Goal: Task Accomplishment & Management: Use online tool/utility

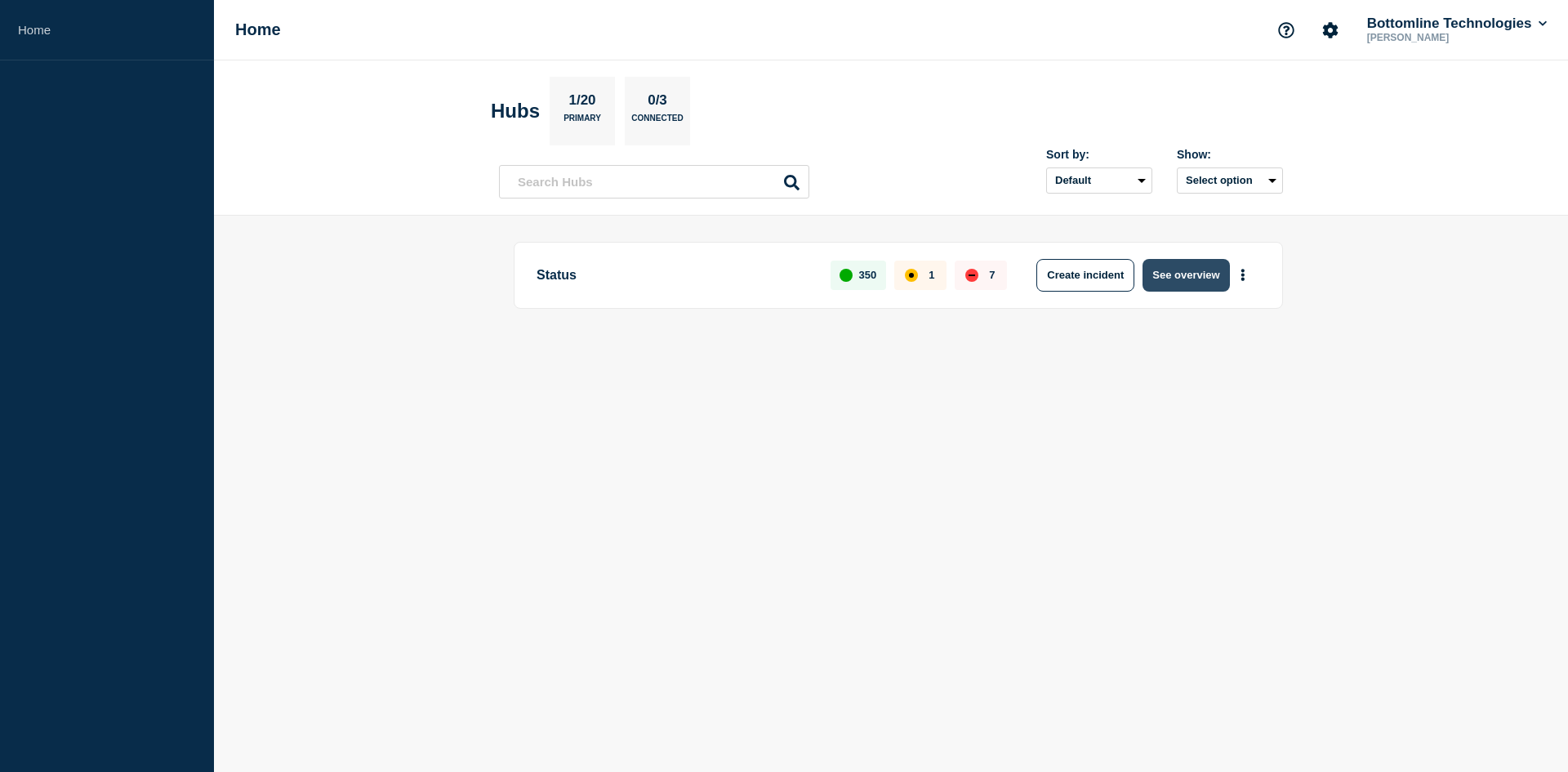
click at [1202, 276] on button "See overview" at bounding box center [1186, 276] width 86 height 33
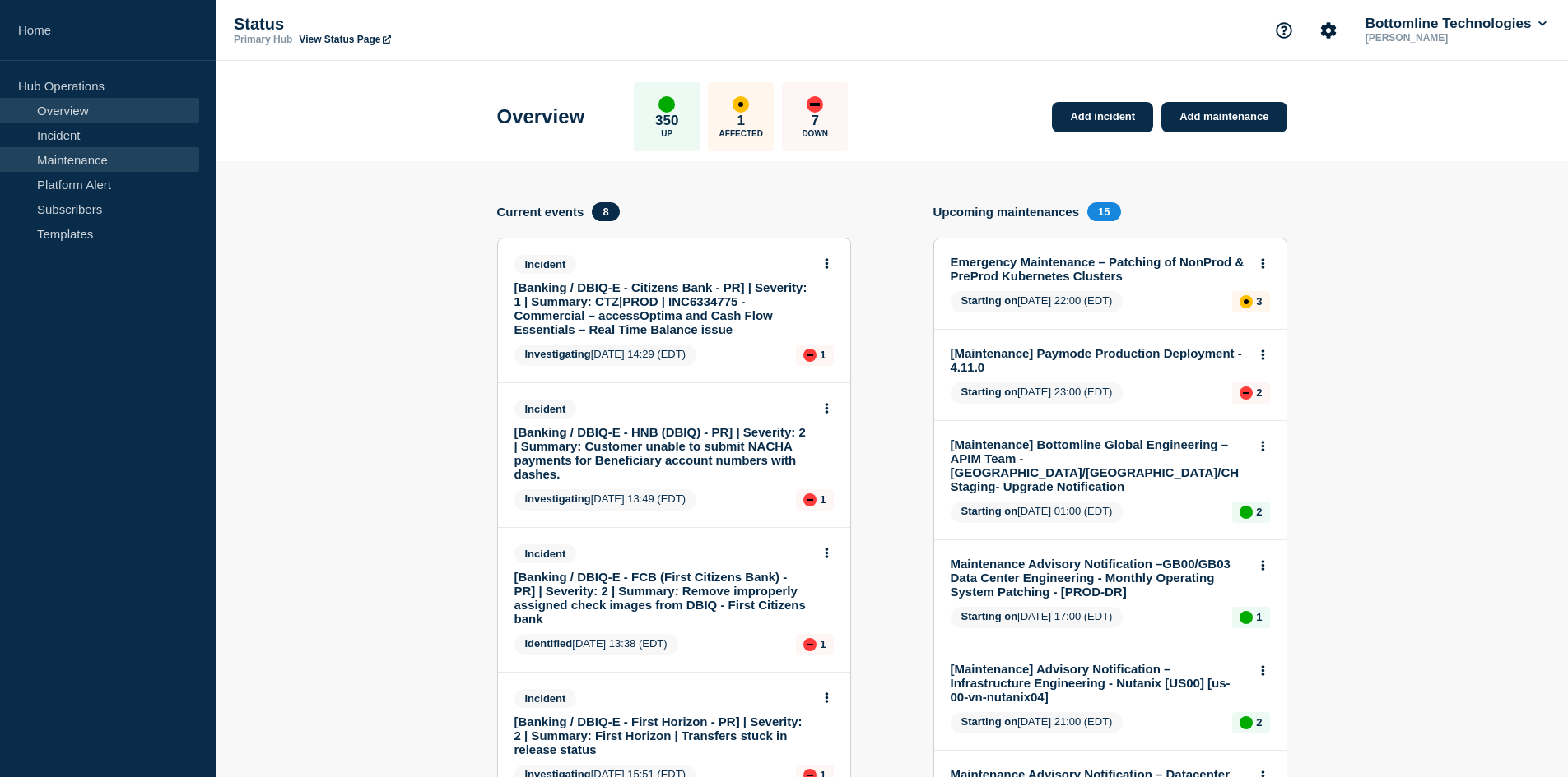
click at [70, 155] on link "Maintenance" at bounding box center [99, 160] width 200 height 25
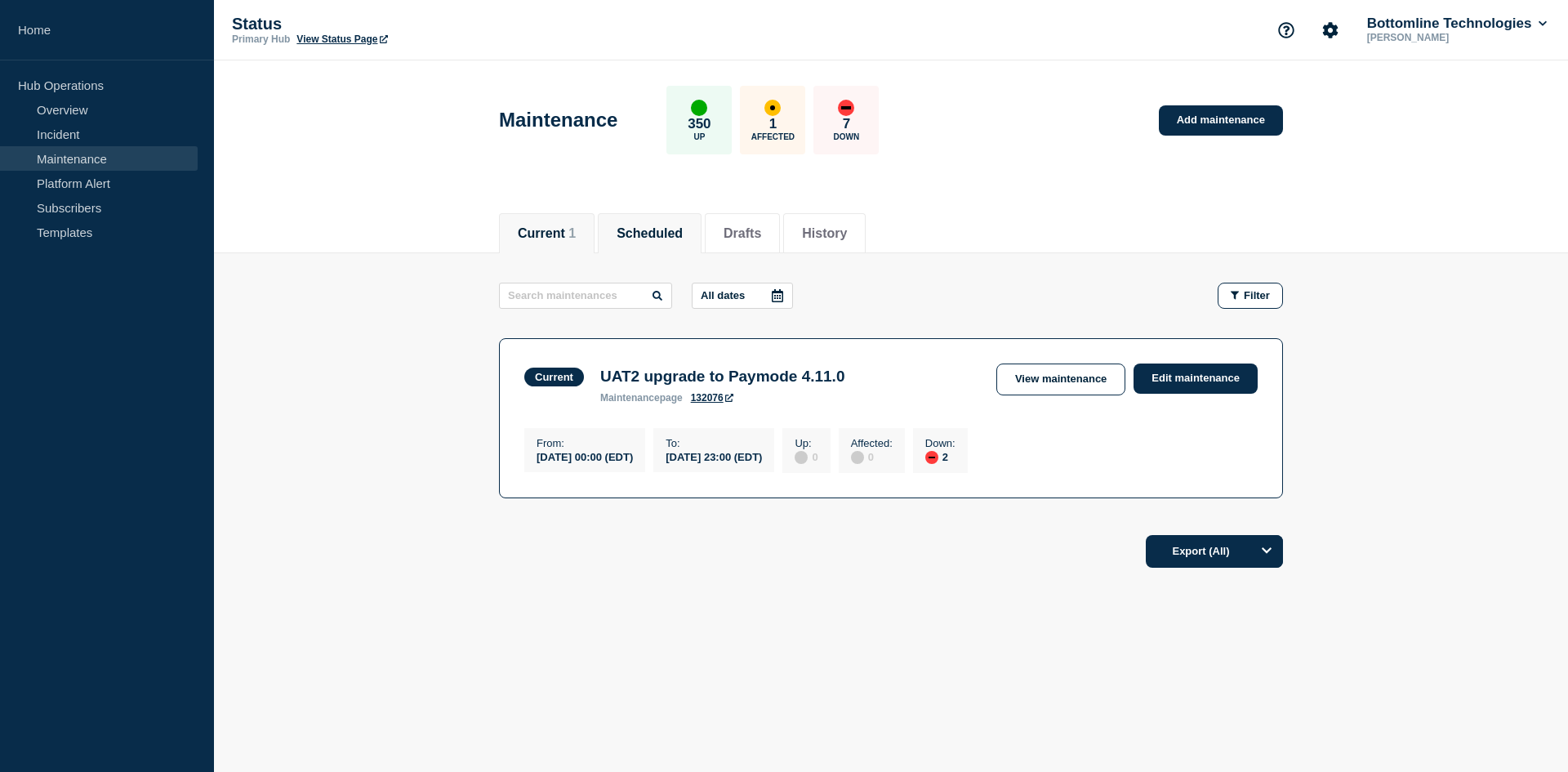
click at [655, 228] on button "Scheduled" at bounding box center [649, 233] width 66 height 14
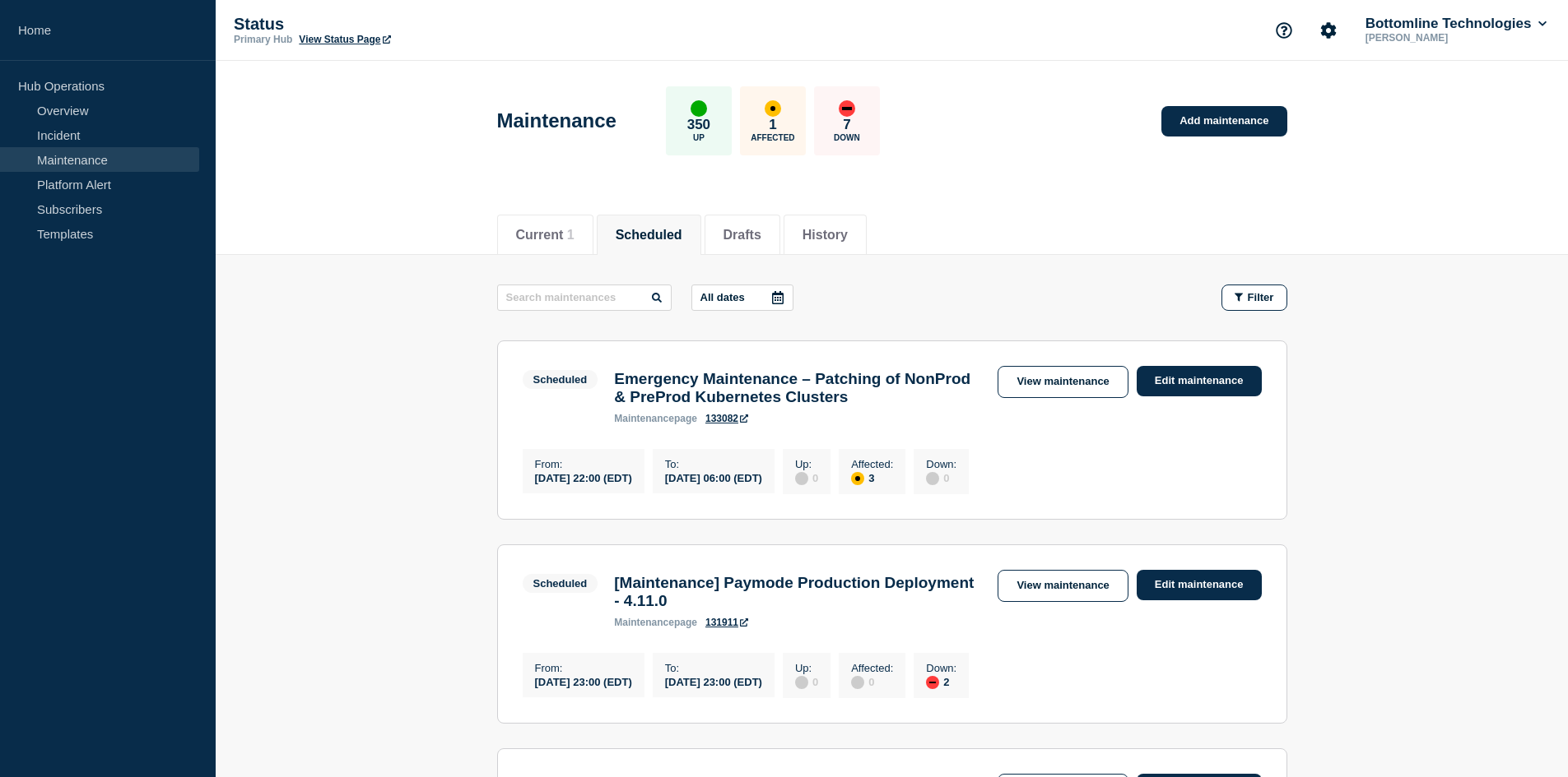
scroll to position [192, 0]
